Goal: Transaction & Acquisition: Subscribe to service/newsletter

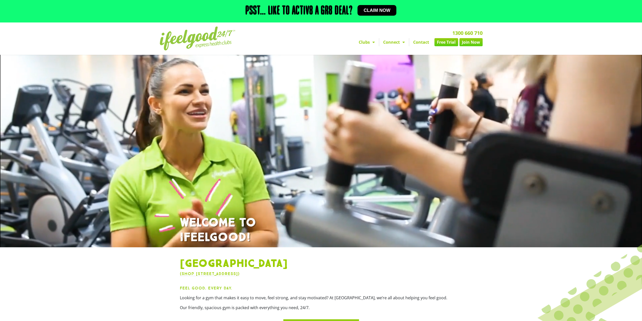
click at [376, 42] on link "Clubs" at bounding box center [367, 42] width 24 height 8
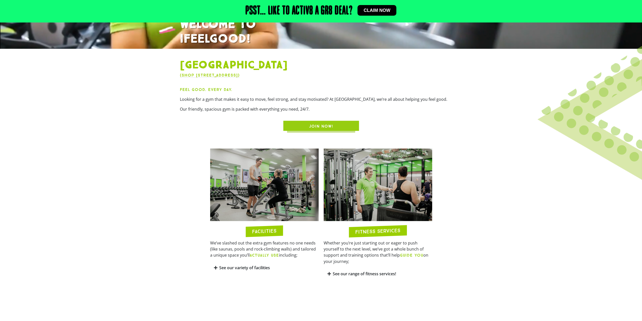
scroll to position [227, 0]
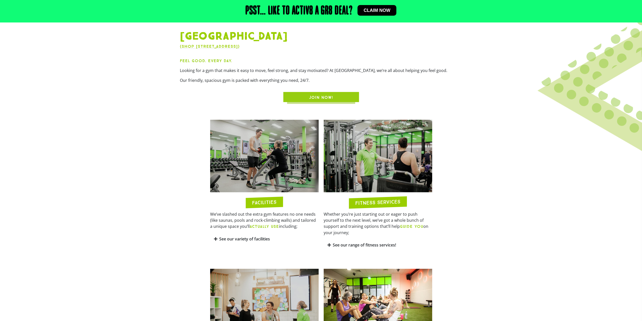
click at [386, 242] on link "See our range of fitness services!" at bounding box center [364, 245] width 63 height 6
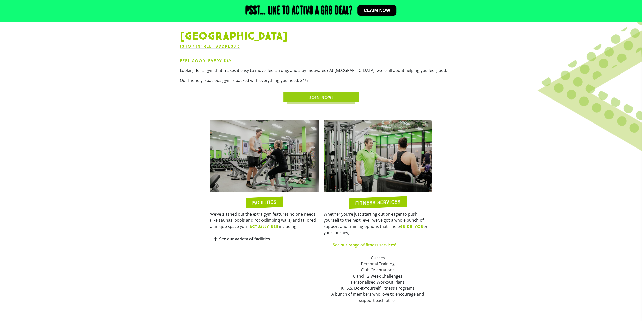
click at [358, 278] on div "Classes Personal Training Club Orientations 8 and 12 Week Challenges Personalis…" at bounding box center [377, 279] width 101 height 48
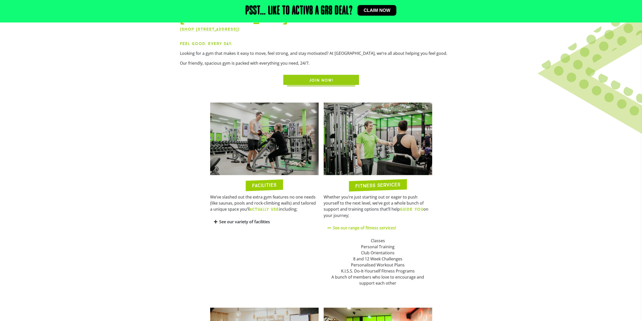
scroll to position [252, 0]
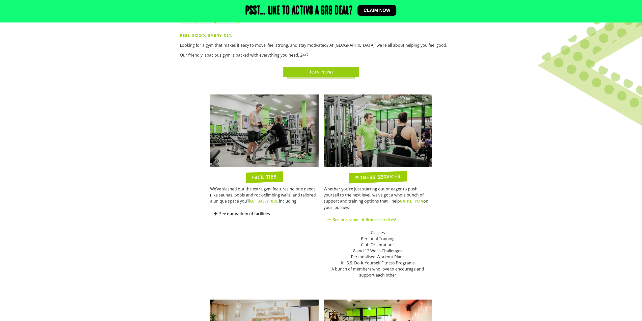
click at [247, 215] on link "See our variety of facilities" at bounding box center [244, 214] width 51 height 6
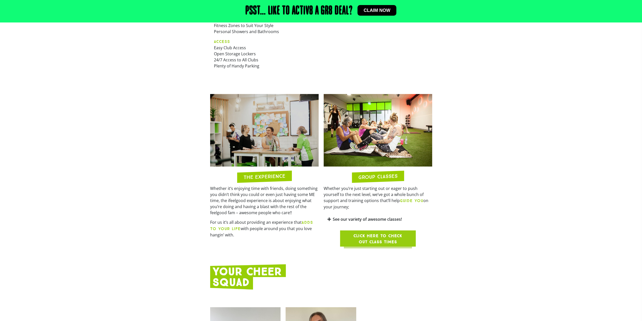
scroll to position [555, 0]
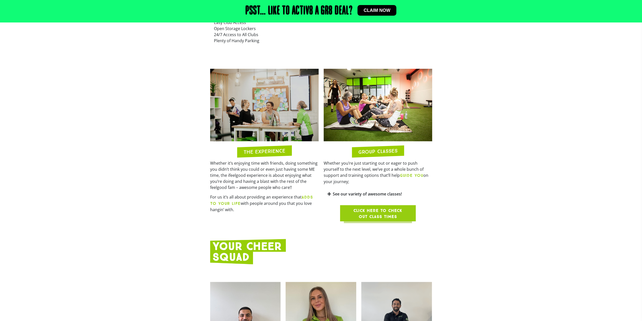
click at [367, 191] on link "See our variety of awesome classes!" at bounding box center [367, 194] width 69 height 6
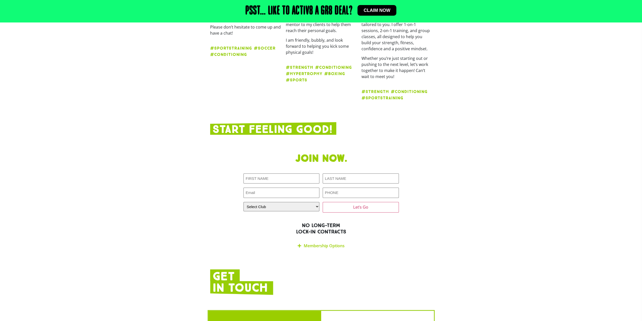
scroll to position [1059, 0]
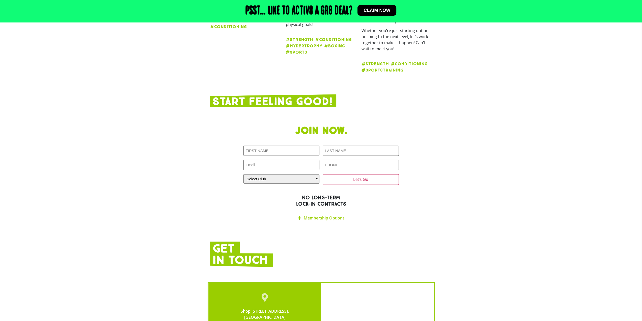
click at [312, 215] on link "Membership Options" at bounding box center [324, 218] width 41 height 6
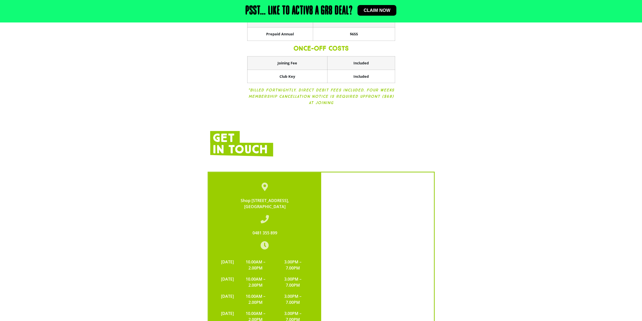
scroll to position [1160, 0]
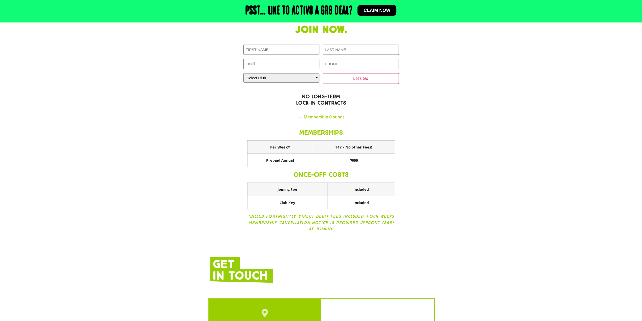
click at [364, 9] on span "Claim now" at bounding box center [377, 10] width 27 height 5
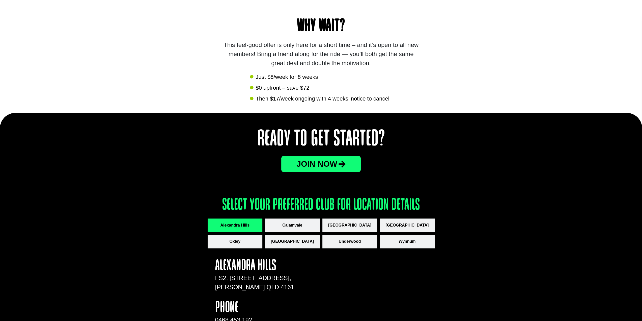
scroll to position [605, 0]
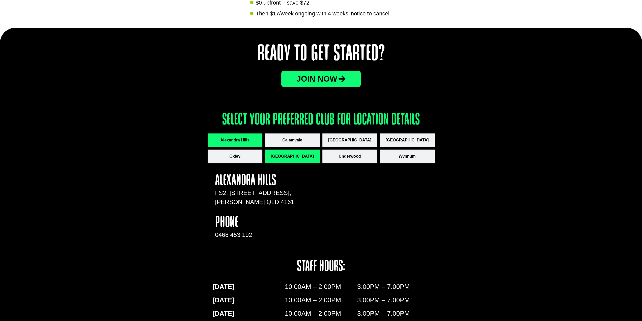
click at [277, 156] on button "[GEOGRAPHIC_DATA]" at bounding box center [292, 156] width 55 height 14
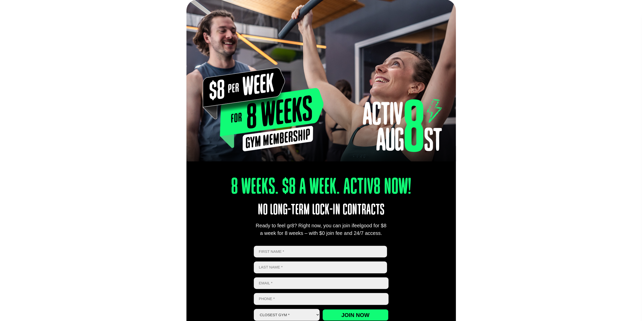
scroll to position [0, 0]
